Goal: Task Accomplishment & Management: Complete application form

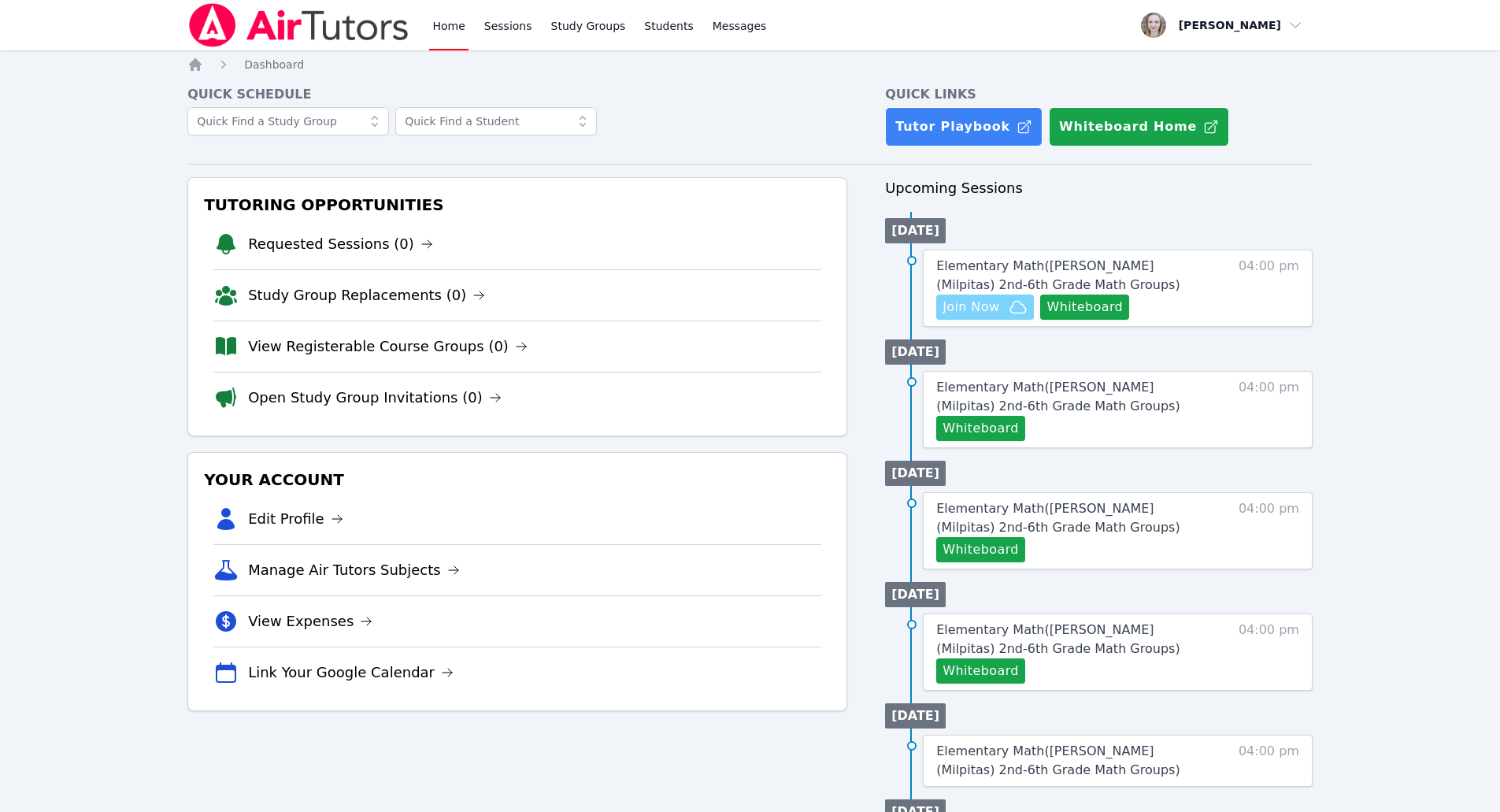
click at [1006, 310] on span "Join Now" at bounding box center [985, 306] width 85 height 19
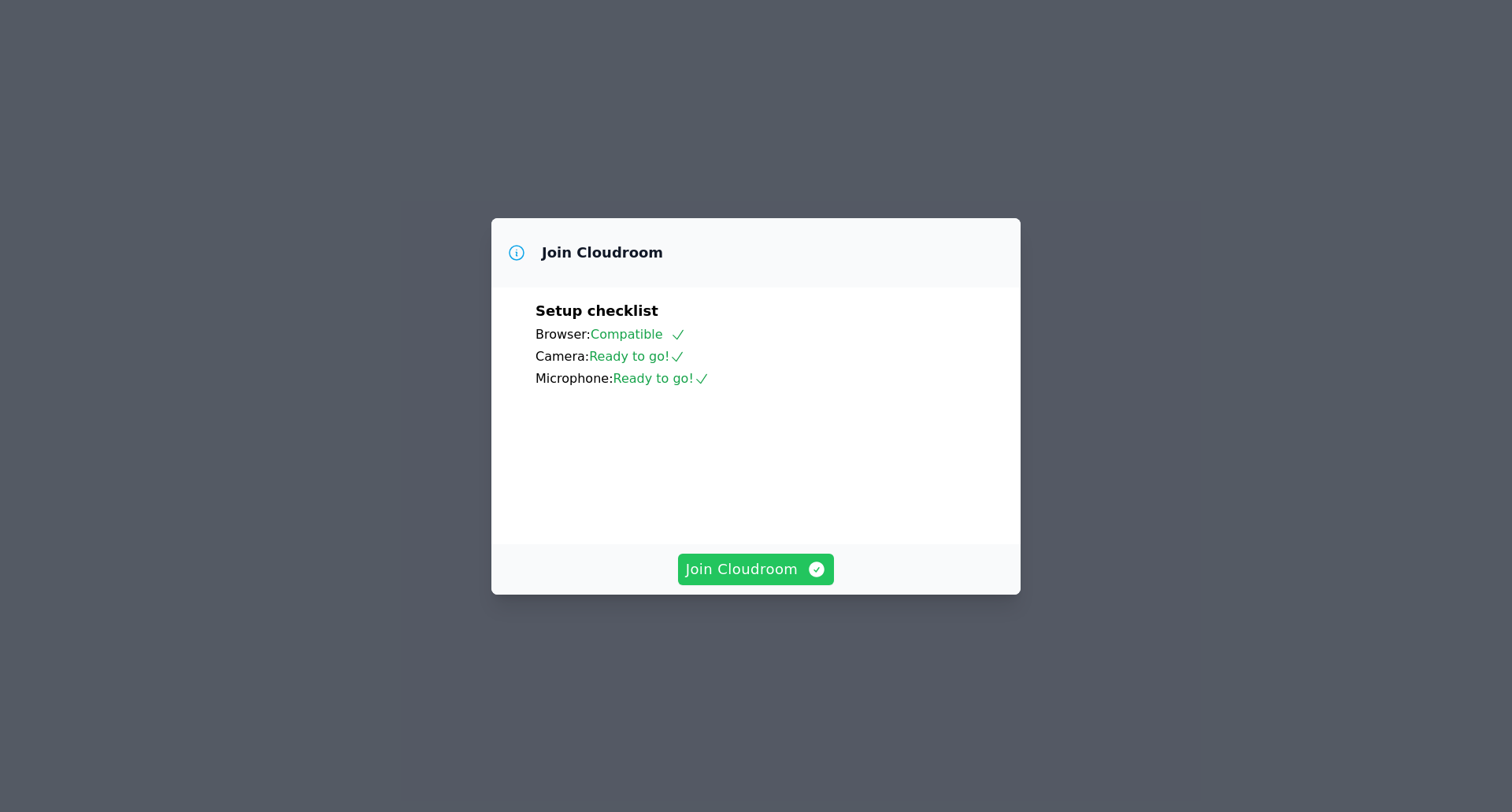
click at [781, 580] on span "Join Cloudroom" at bounding box center [756, 569] width 141 height 22
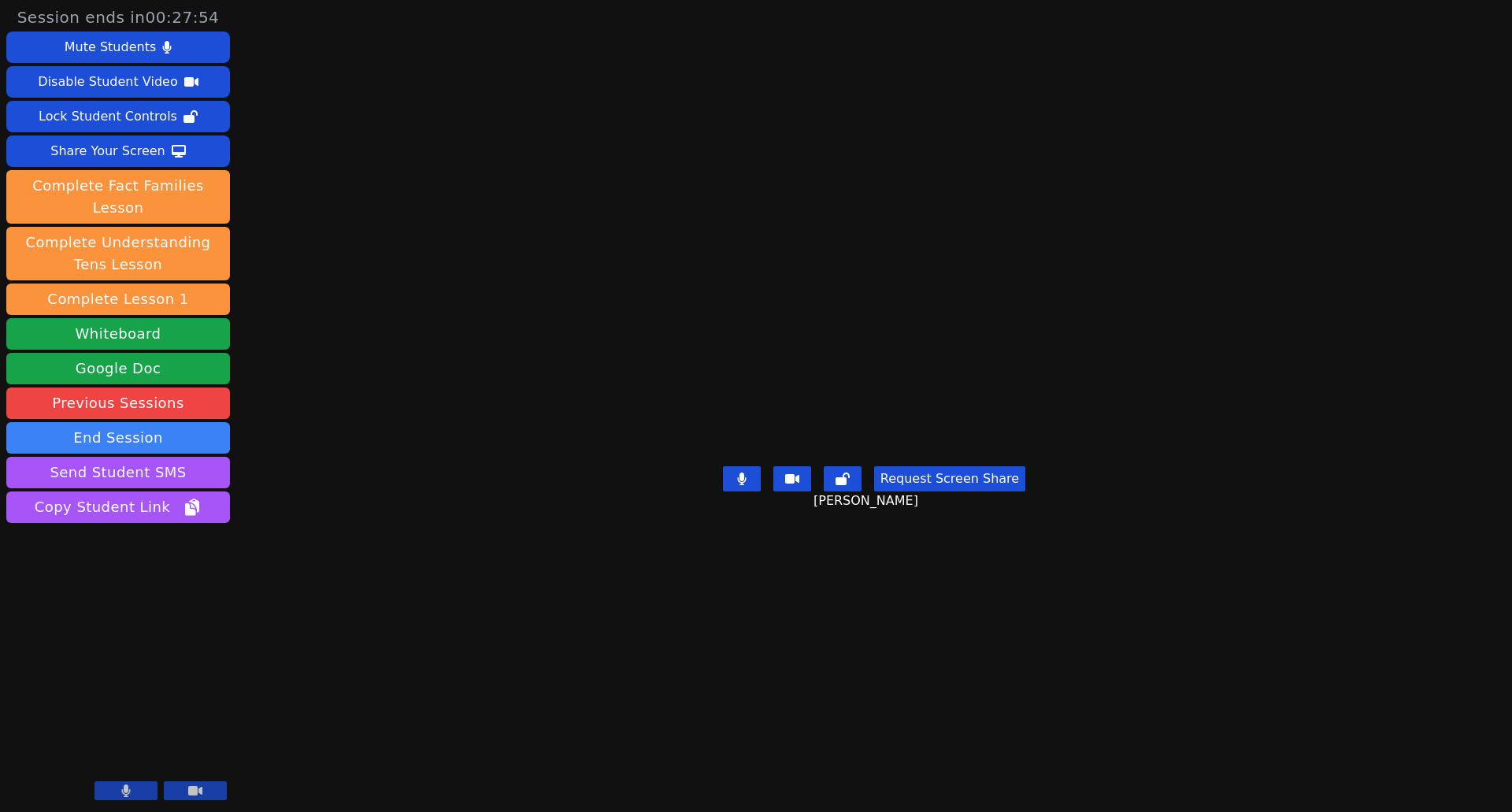
drag, startPoint x: 1490, startPoint y: 551, endPoint x: 1511, endPoint y: 368, distance: 184.2
click at [1511, 368] on div "Session ends in 00:27:54 Mute Students Disable Student Video Lock Student Contr…" at bounding box center [756, 406] width 1512 height 812
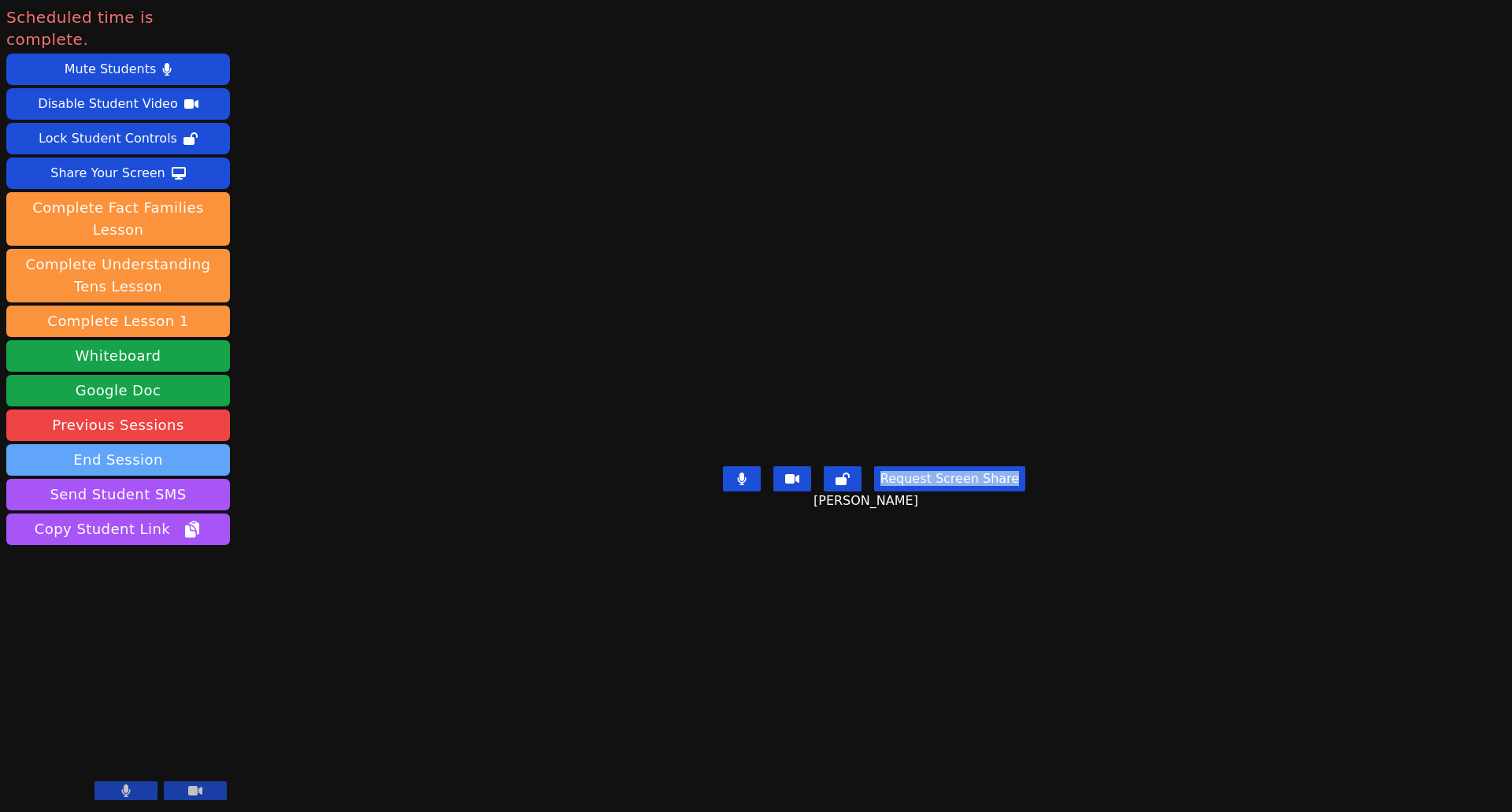
click at [147, 444] on button "End Session" at bounding box center [118, 459] width 223 height 32
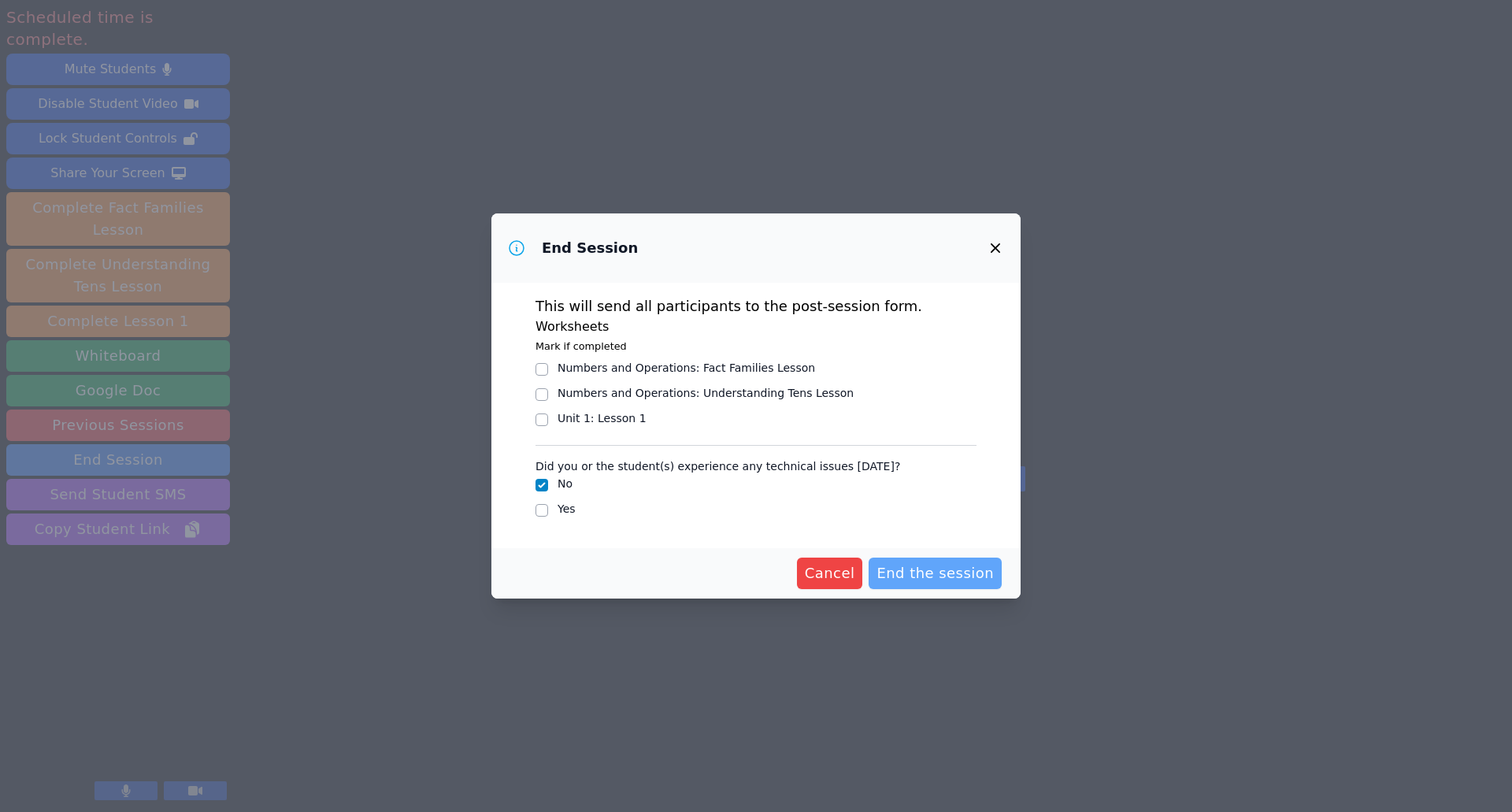
click at [942, 575] on span "End the session" at bounding box center [935, 573] width 118 height 22
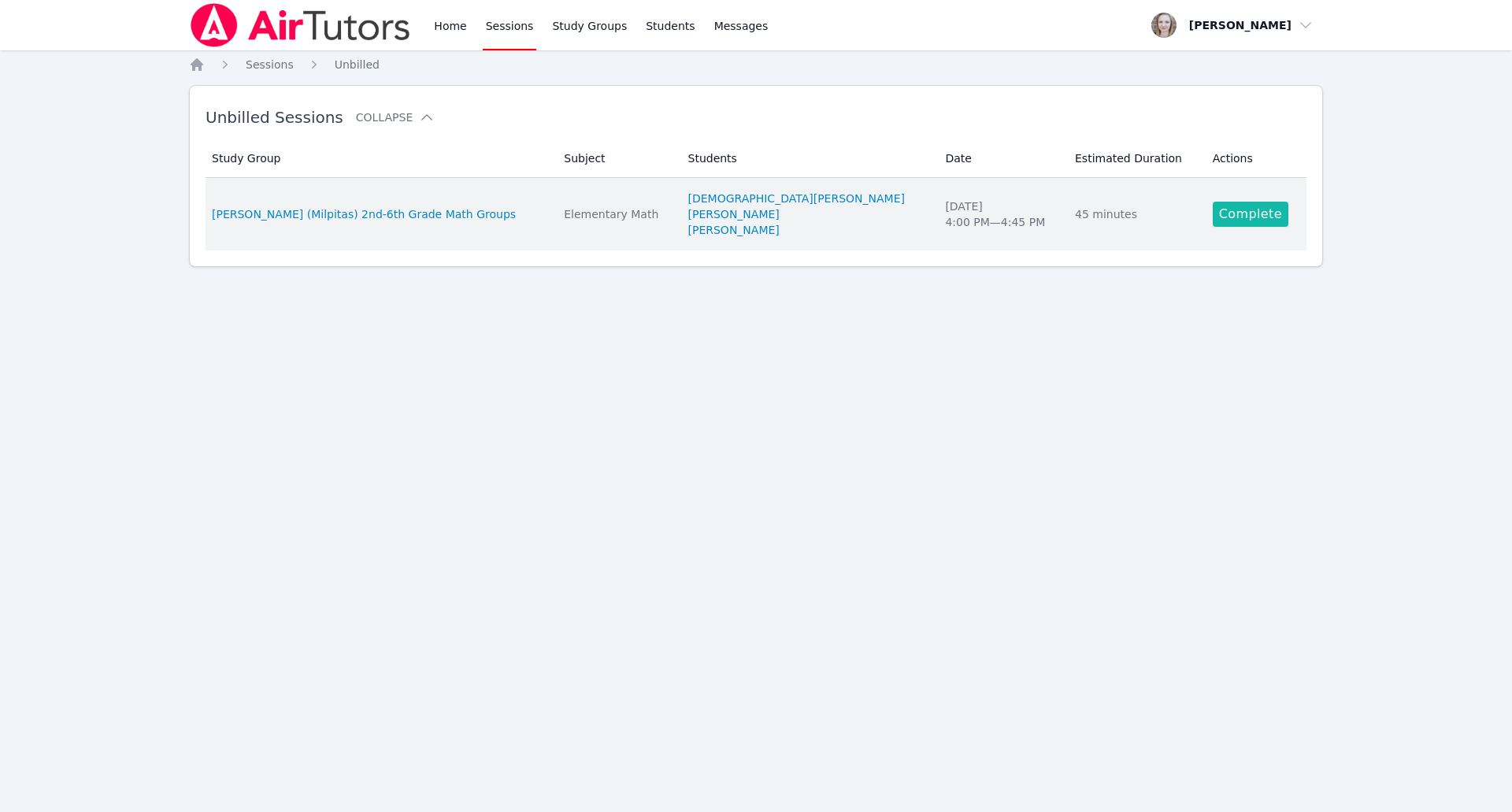
click at [1238, 223] on link "Complete" at bounding box center [1250, 213] width 75 height 25
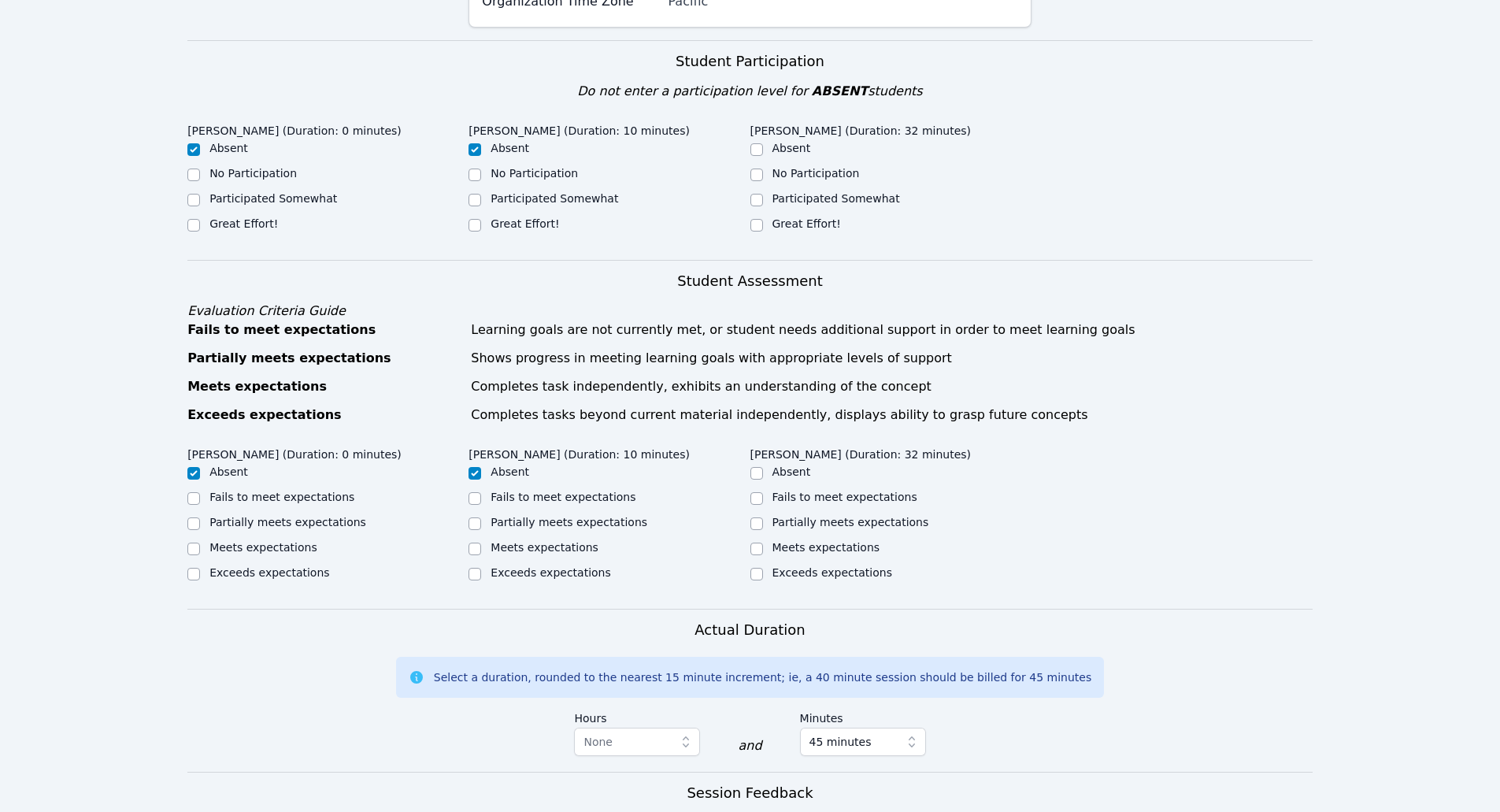
scroll to position [236, 0]
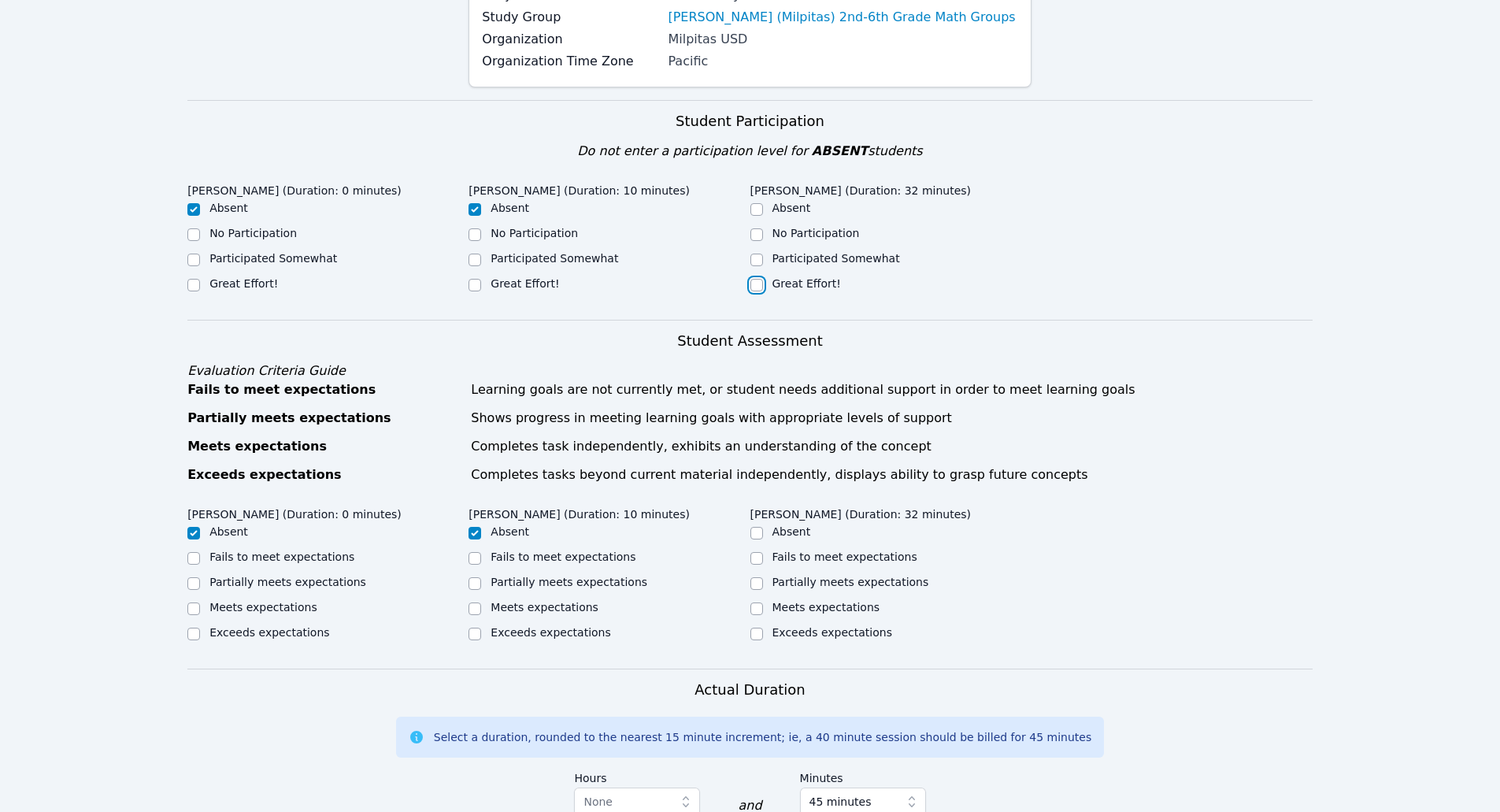
click at [760, 284] on input "Great Effort!" at bounding box center [756, 284] width 13 height 13
checkbox input "true"
click at [761, 582] on input "Partially meets expectations" at bounding box center [756, 583] width 13 height 13
checkbox input "true"
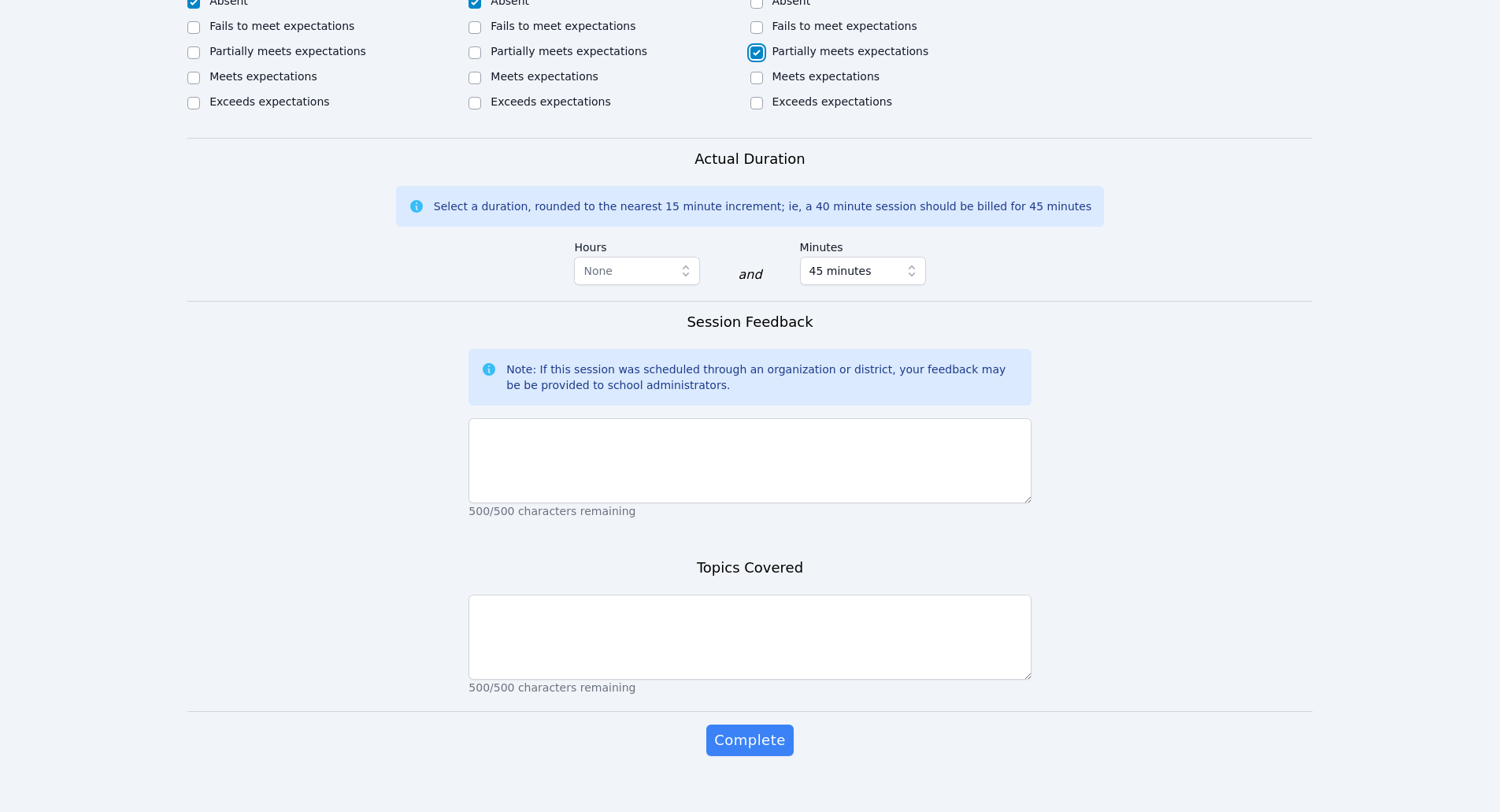
scroll to position [786, 0]
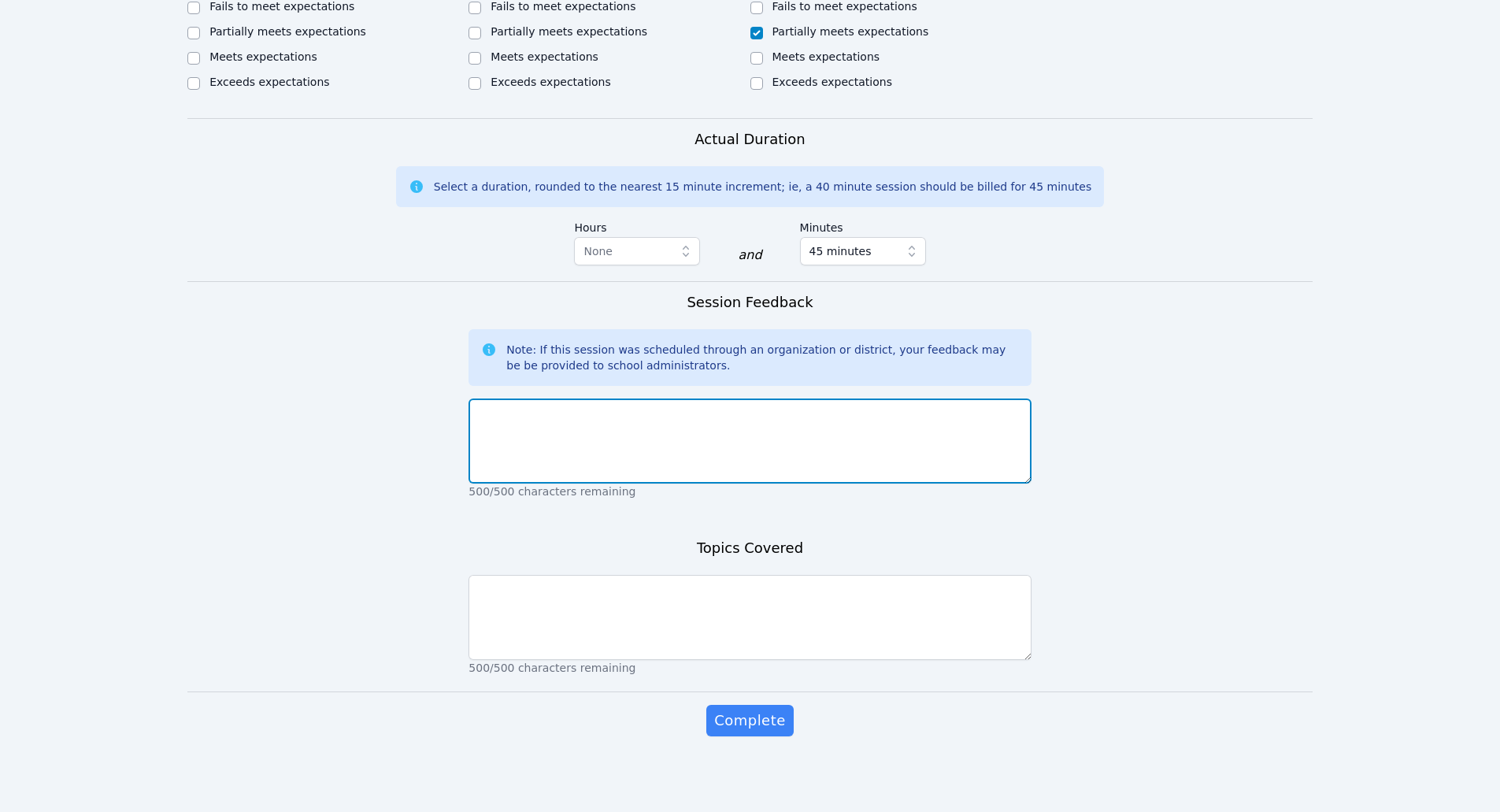
click at [606, 428] on textarea at bounding box center [749, 441] width 562 height 85
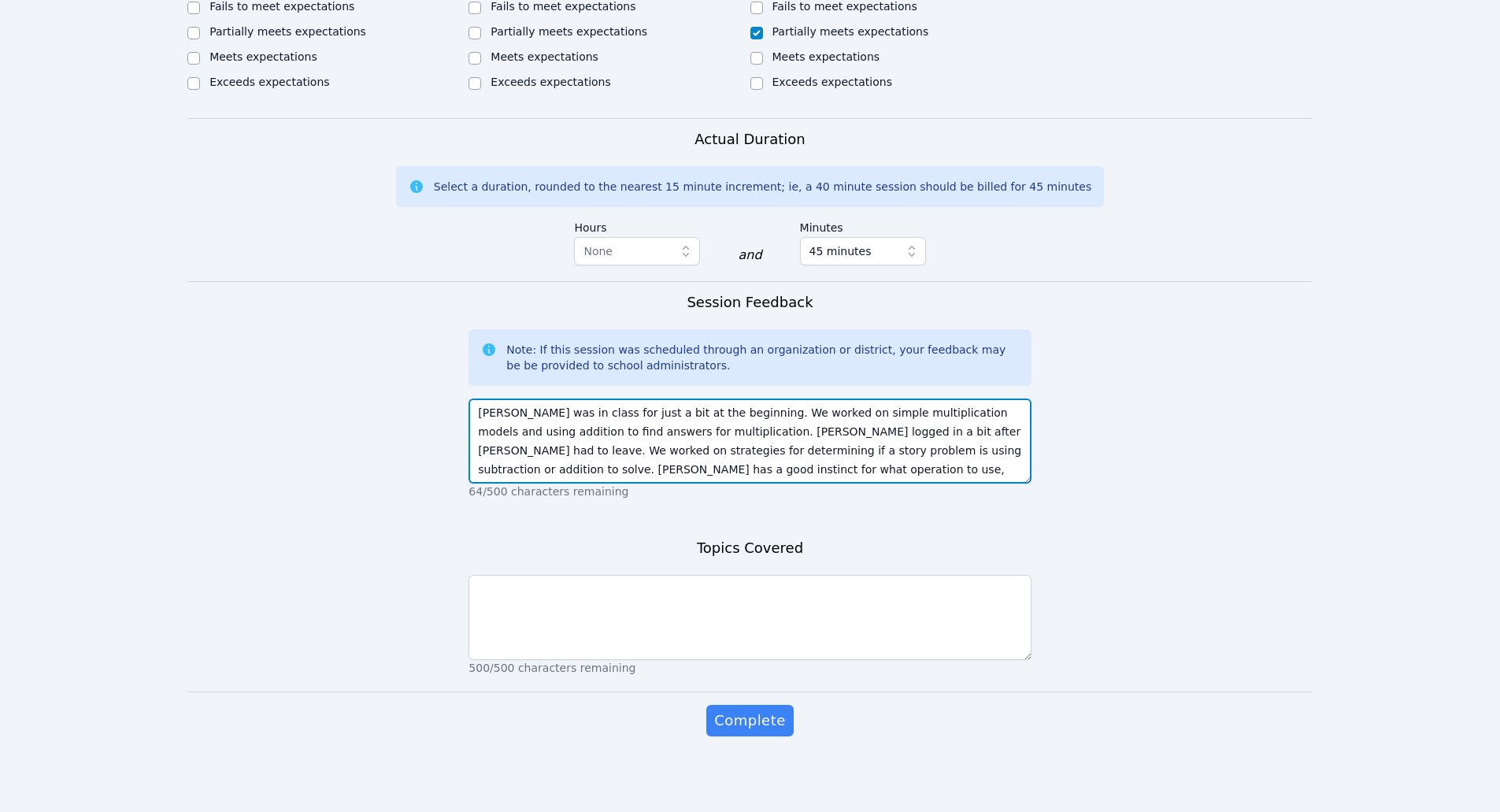
scroll to position [12, 0]
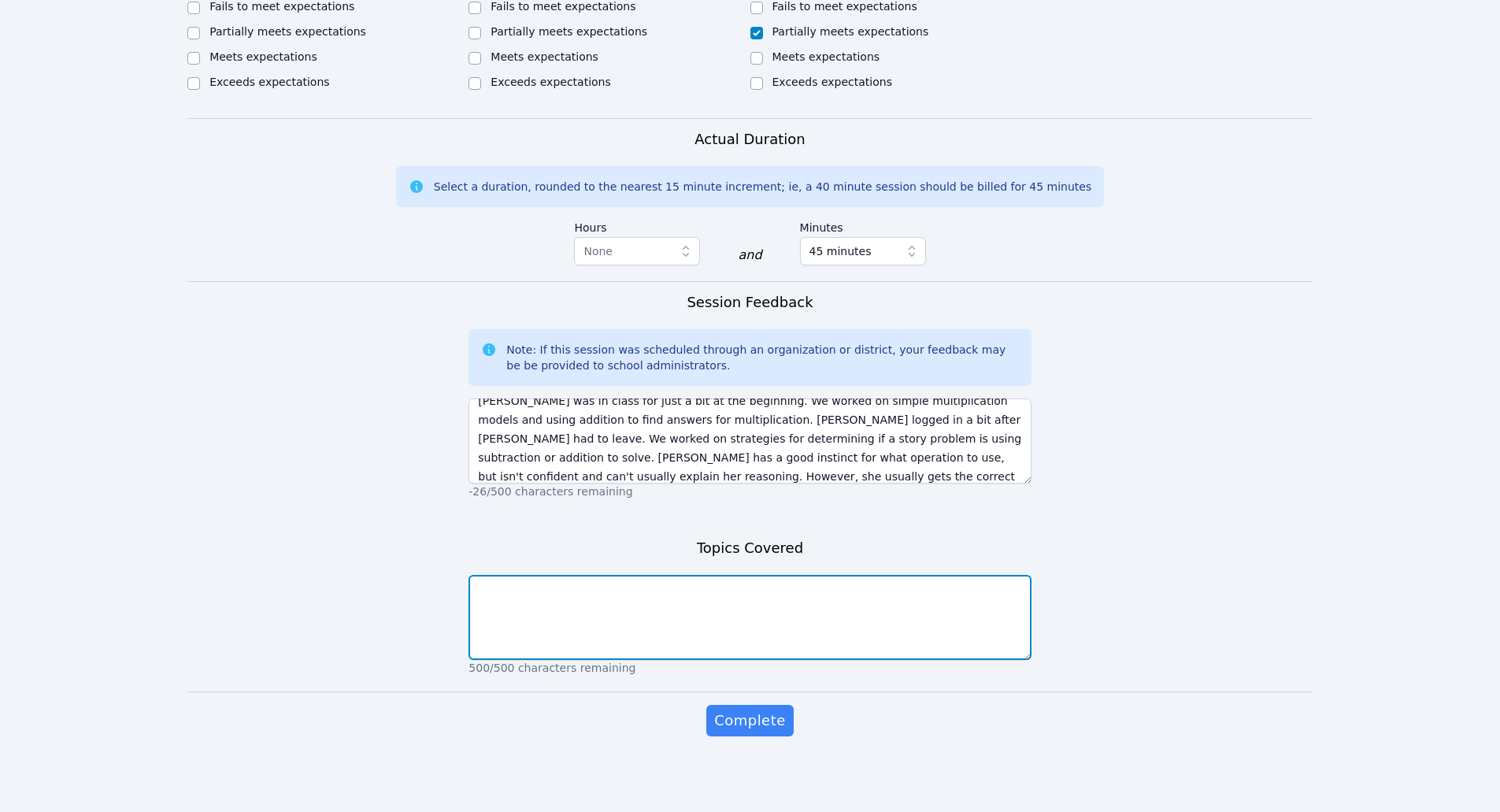
click at [711, 635] on textarea at bounding box center [749, 617] width 562 height 85
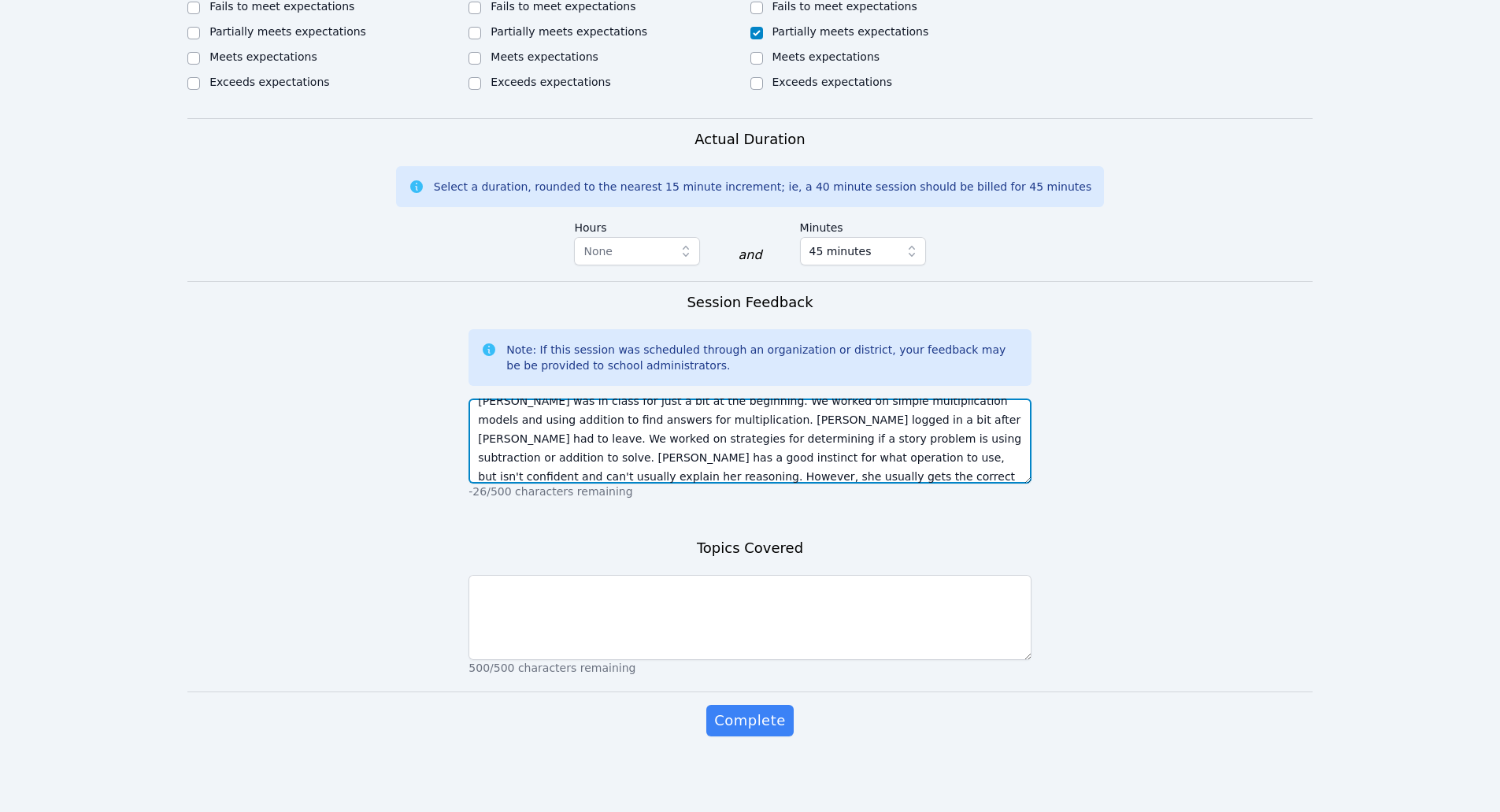
drag, startPoint x: 982, startPoint y: 455, endPoint x: 927, endPoint y: 455, distance: 55.0
click at [927, 455] on textarea "Khadija was in class for just a bit at the beginning. We worked on simple multi…" at bounding box center [749, 441] width 562 height 85
drag, startPoint x: 820, startPoint y: 459, endPoint x: 783, endPoint y: 461, distance: 37.1
click at [783, 461] on textarea "Khadija was in class for just a bit at the beginning. We worked on simple multi…" at bounding box center [749, 441] width 562 height 85
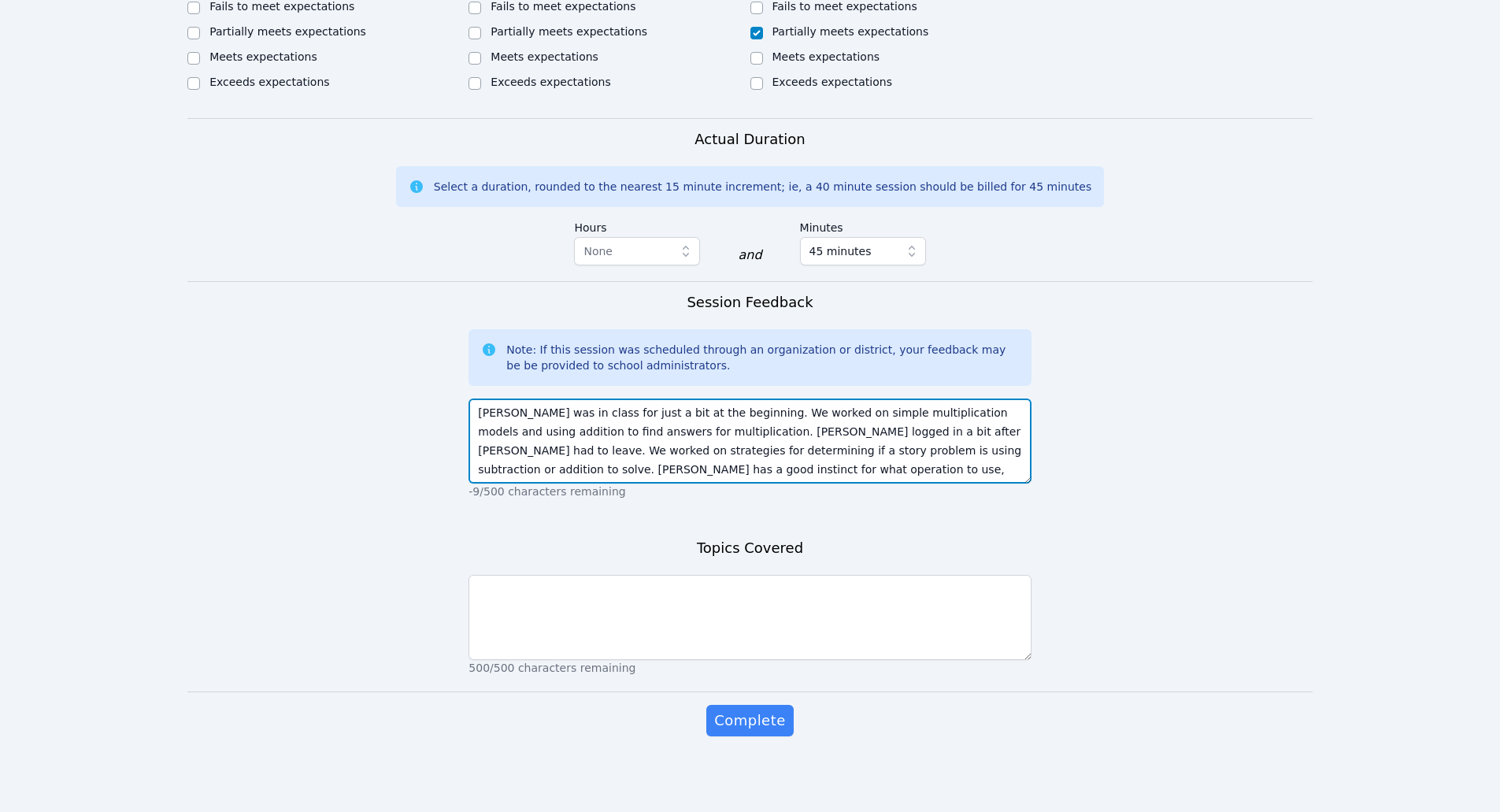
drag, startPoint x: 611, startPoint y: 413, endPoint x: 593, endPoint y: 413, distance: 18.0
click at [593, 413] on textarea "Khadija was in class for just a bit at the beginning. We worked on simple multi…" at bounding box center [749, 441] width 562 height 85
drag, startPoint x: 927, startPoint y: 429, endPoint x: 868, endPoint y: 429, distance: 59.0
click at [868, 429] on textarea "Khadija was in class for a bit at the beginning. We worked on simple multiplica…" at bounding box center [749, 441] width 562 height 85
type textarea "Khadija was in class for a bit at the beginning. We worked on simple multiplica…"
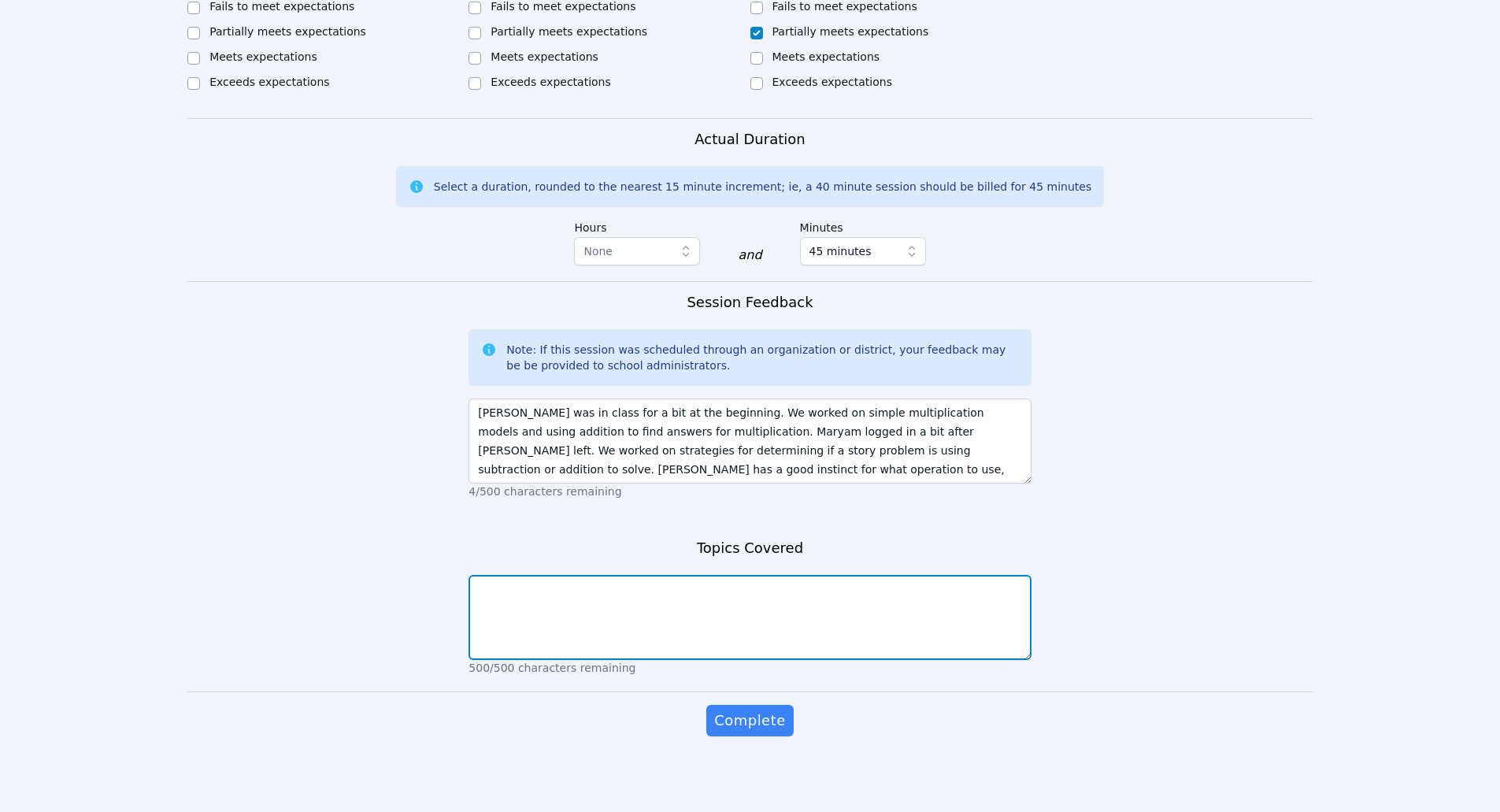
click at [615, 610] on textarea at bounding box center [749, 617] width 562 height 85
type textarea "a"
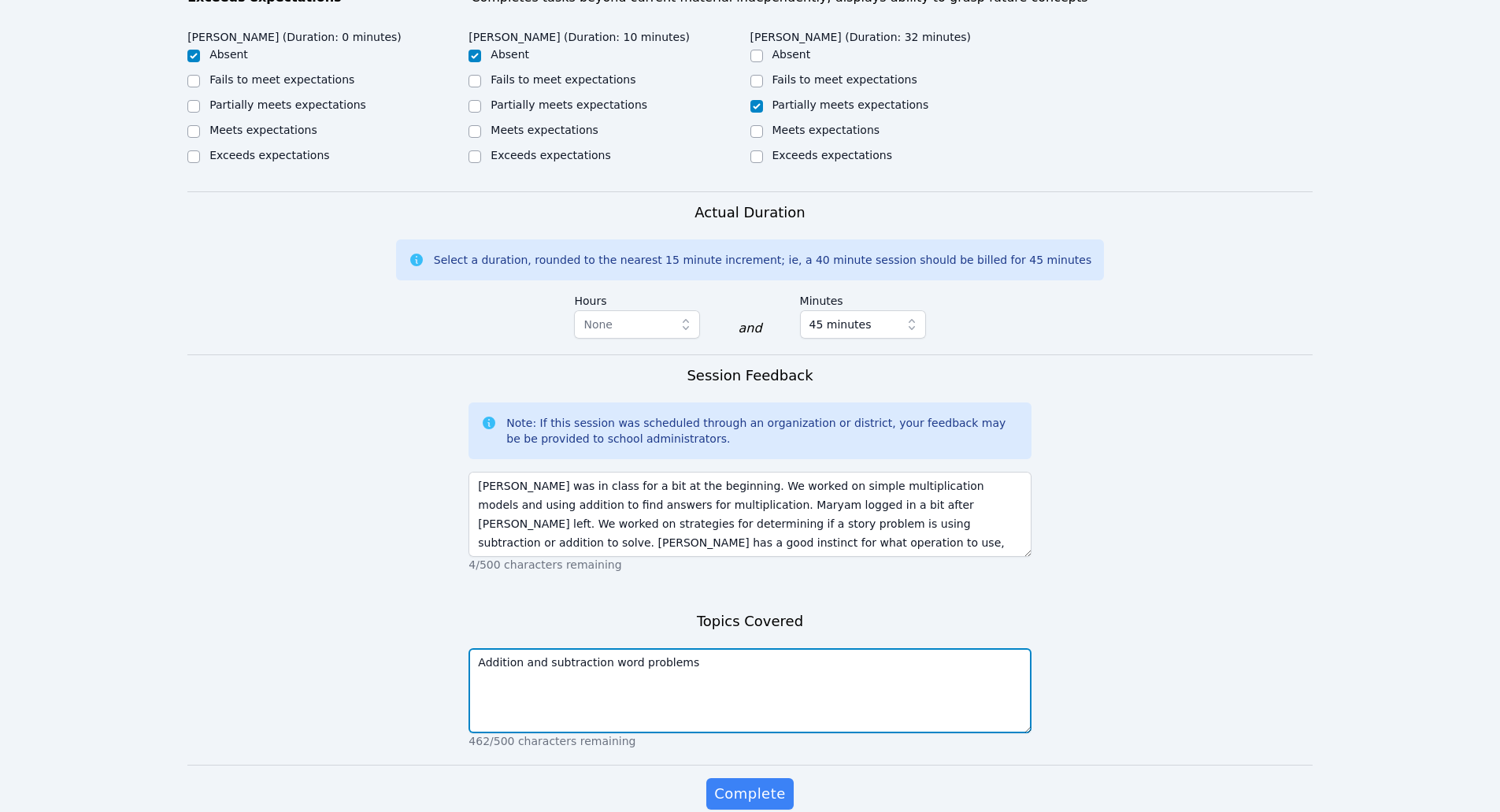
scroll to position [707, 0]
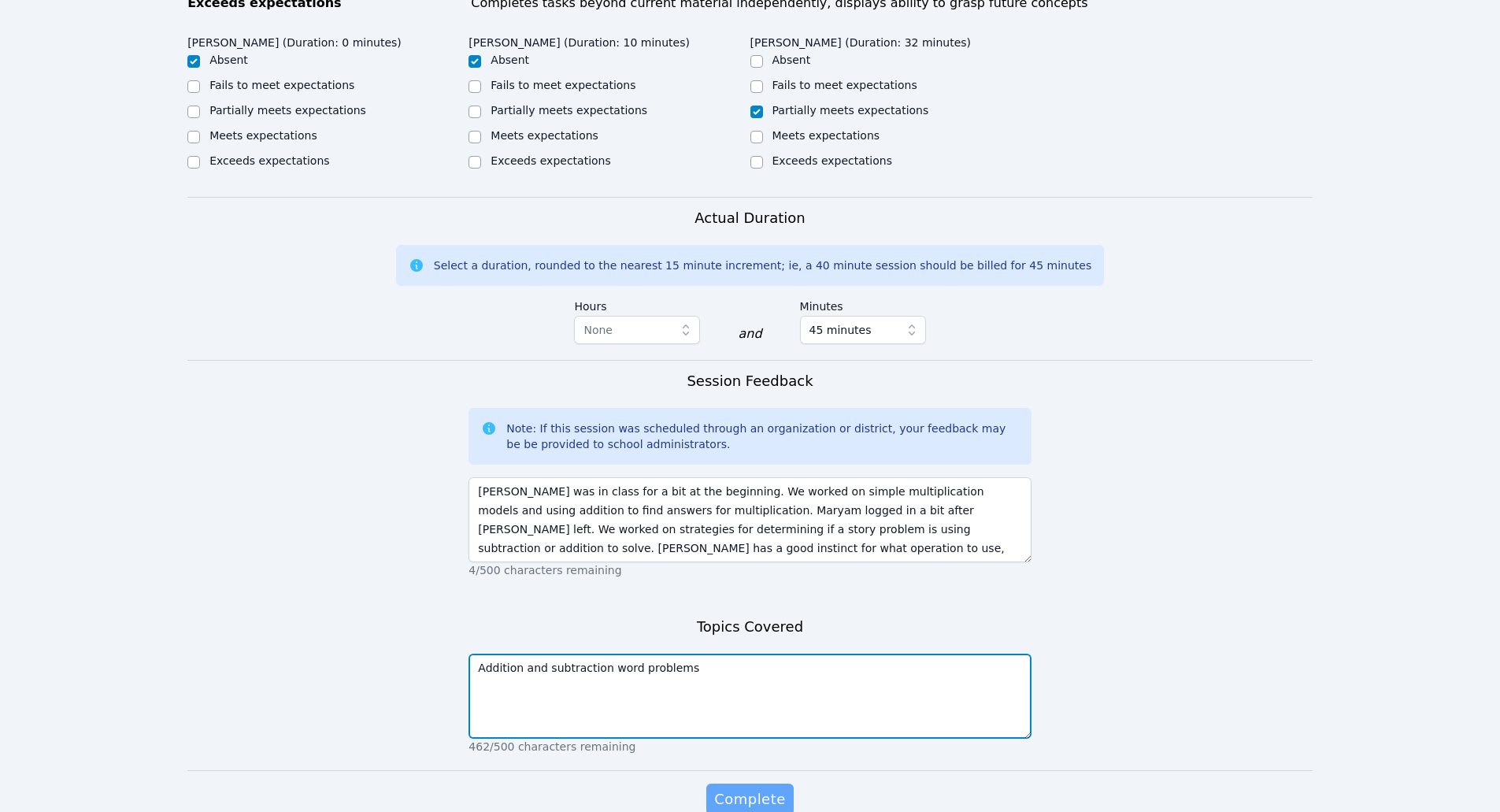
type textarea "Addition and subtraction word problems"
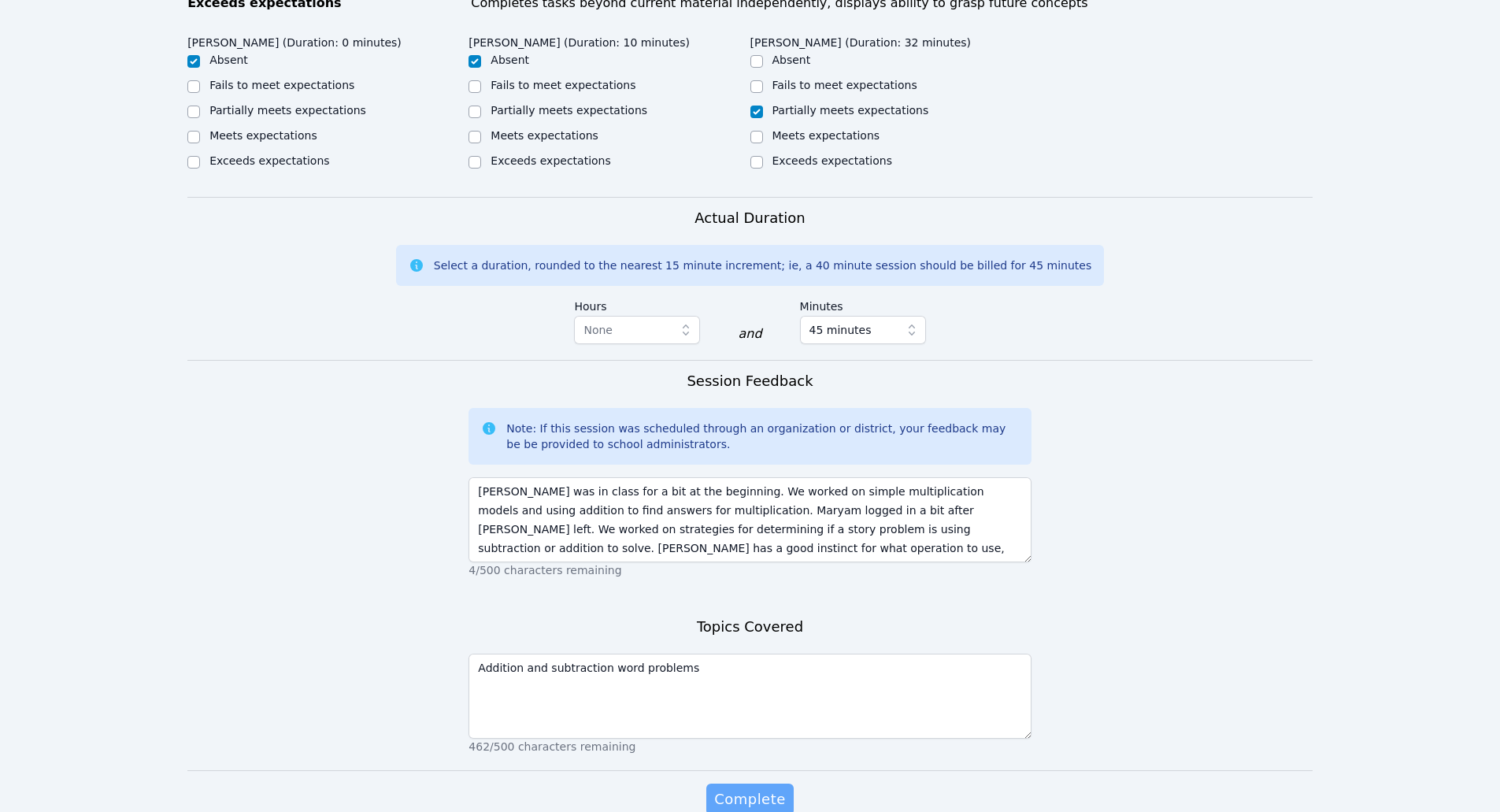
click at [743, 797] on span "Complete" at bounding box center [750, 799] width 71 height 22
